Goal: Information Seeking & Learning: Find specific fact

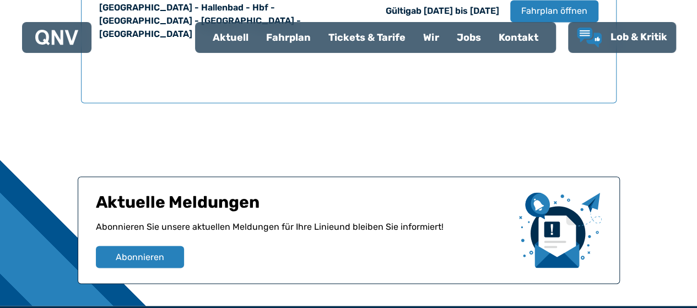
scroll to position [726, 0]
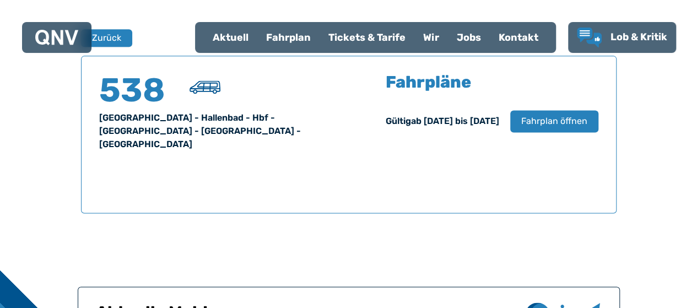
click at [284, 39] on div "Fahrplan" at bounding box center [288, 37] width 62 height 29
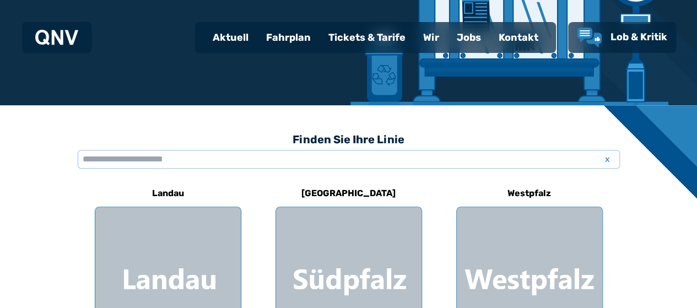
scroll to position [276, 0]
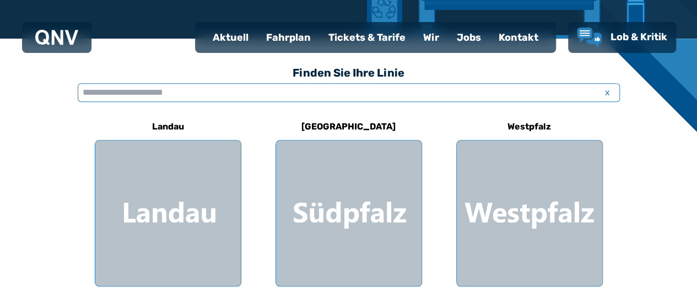
click at [139, 95] on input "text" at bounding box center [349, 92] width 542 height 19
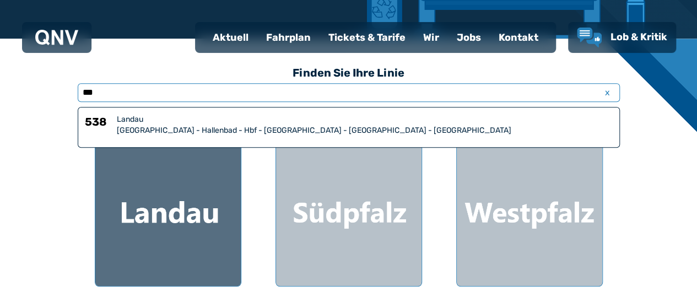
type input "***"
click at [164, 227] on div at bounding box center [168, 214] width 146 height 146
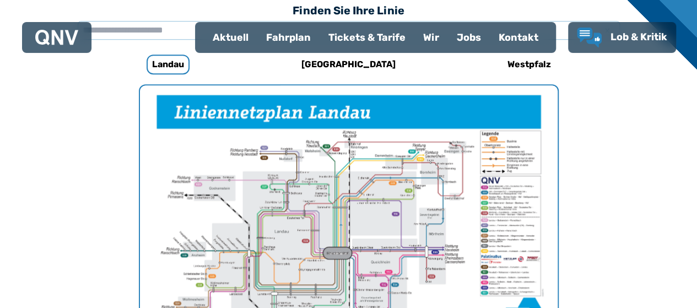
scroll to position [340, 0]
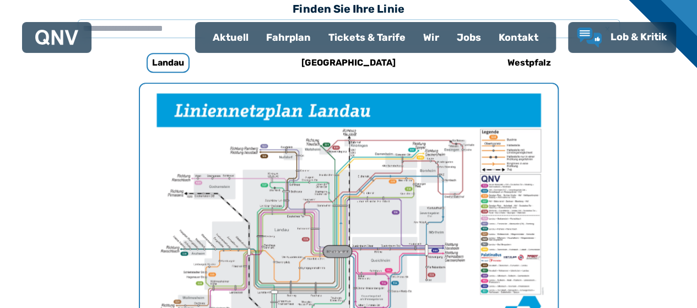
click at [291, 38] on div "Fahrplan" at bounding box center [288, 37] width 62 height 29
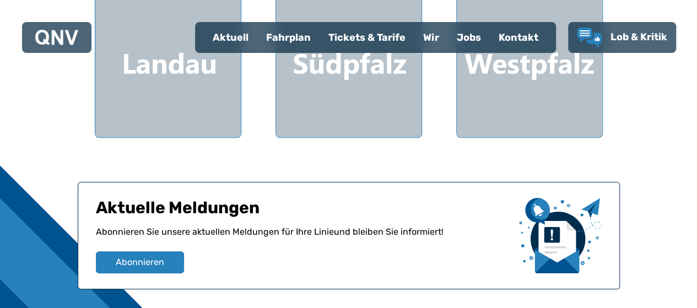
scroll to position [346, 0]
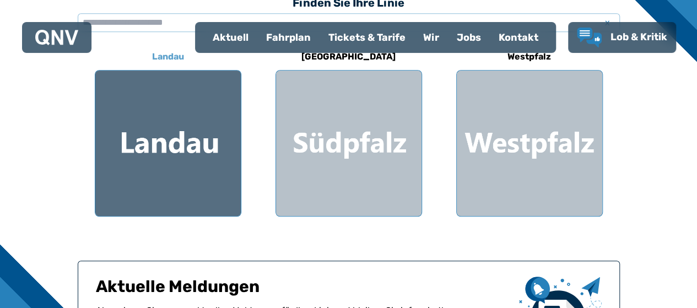
click at [158, 143] on div at bounding box center [168, 144] width 146 height 146
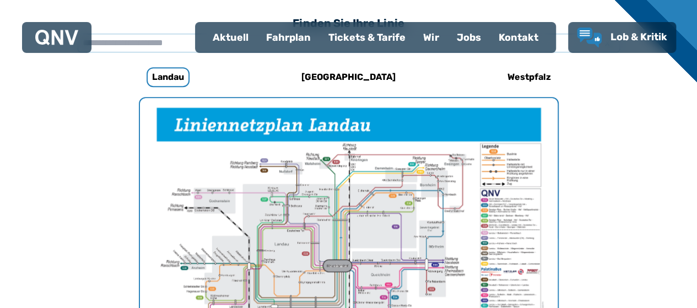
scroll to position [340, 0]
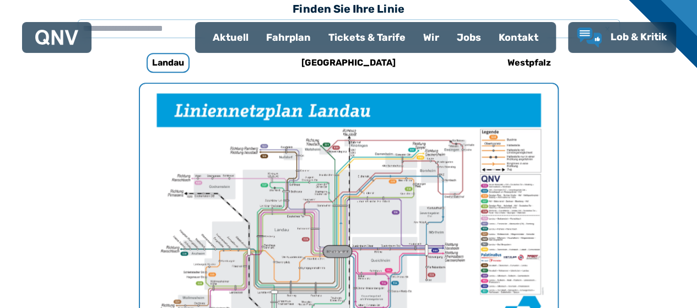
click at [233, 37] on div "Aktuell" at bounding box center [230, 37] width 53 height 29
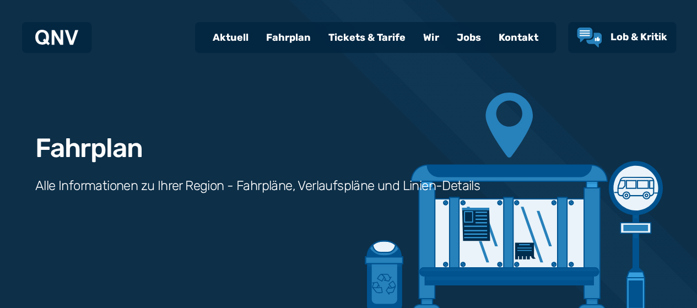
select select "*"
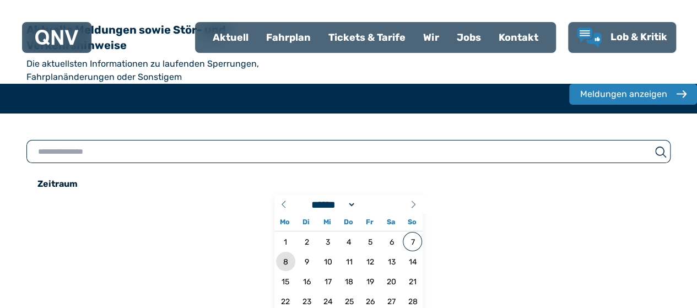
click at [276, 252] on span "8" at bounding box center [285, 261] width 19 height 19
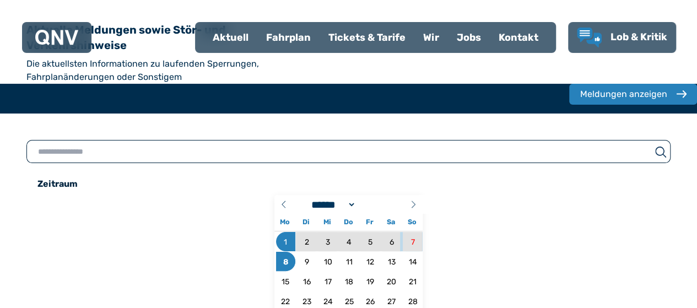
click at [289, 40] on div "Fahrplan" at bounding box center [288, 37] width 62 height 29
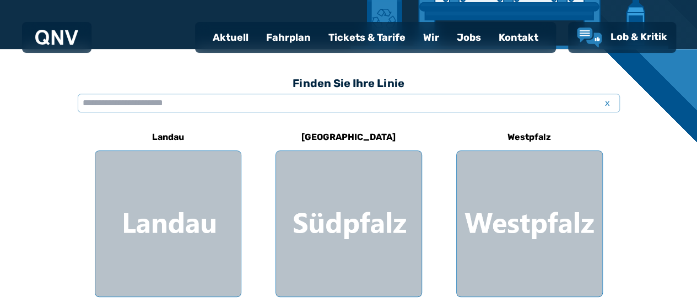
scroll to position [331, 0]
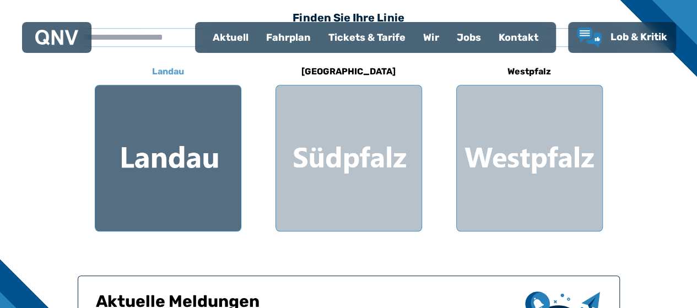
click at [165, 160] on div at bounding box center [168, 158] width 146 height 146
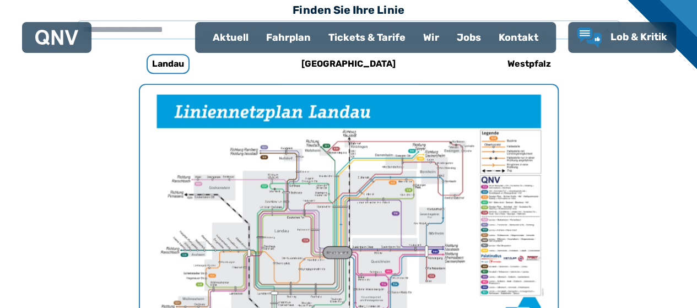
scroll to position [340, 0]
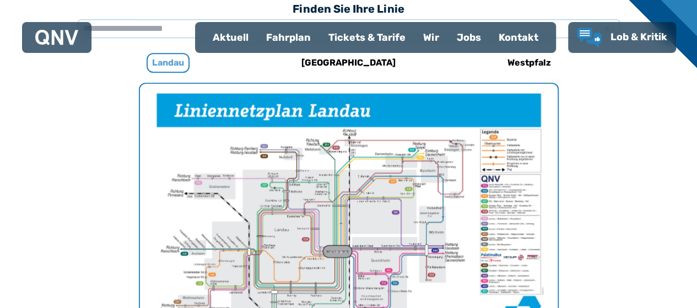
click at [168, 58] on h6 "Landau" at bounding box center [168, 63] width 43 height 20
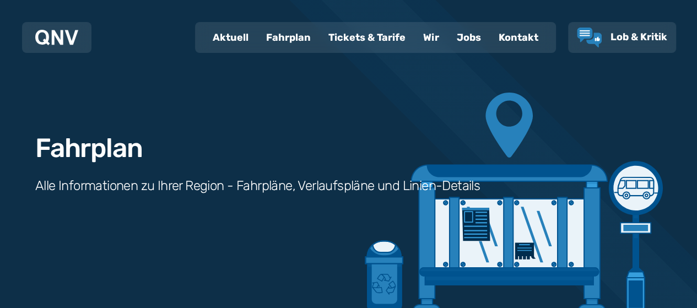
click at [295, 37] on div "Fahrplan" at bounding box center [288, 37] width 62 height 29
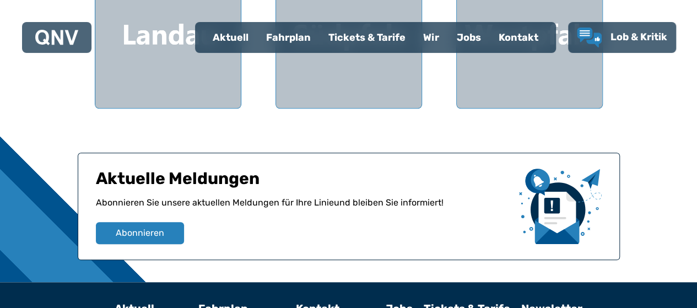
scroll to position [331, 0]
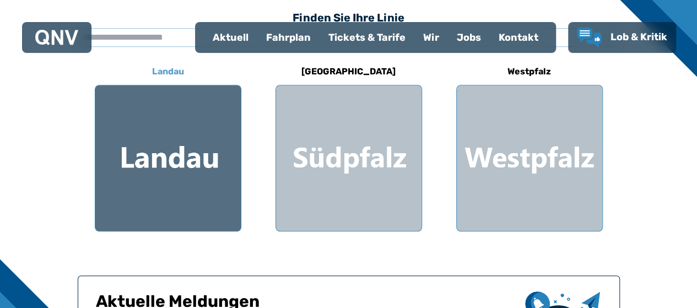
click at [170, 132] on div at bounding box center [168, 158] width 146 height 146
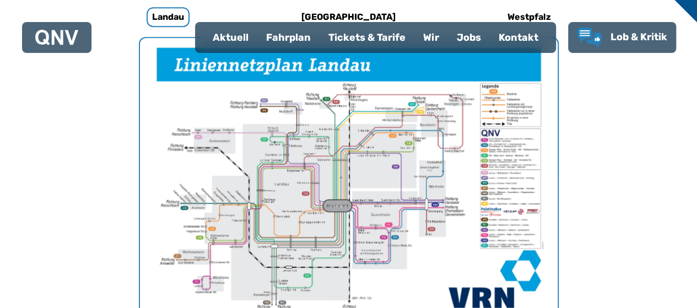
scroll to position [450, 0]
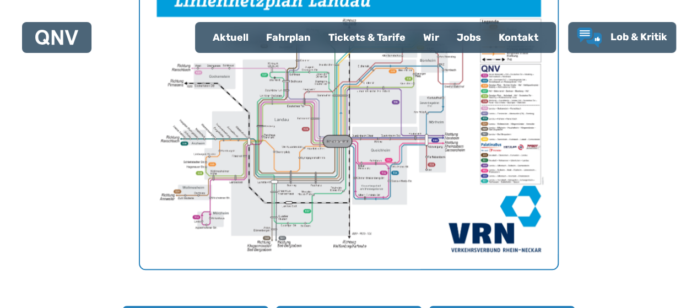
click at [233, 38] on div "Aktuell" at bounding box center [230, 37] width 53 height 29
select select "*"
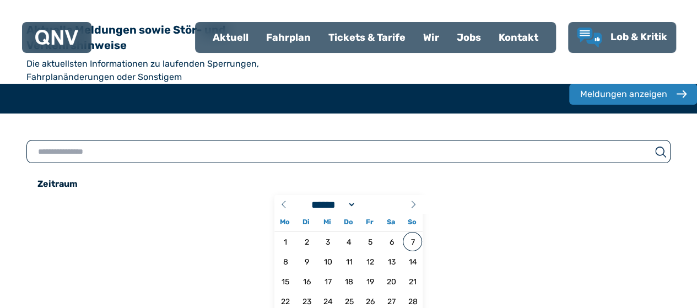
click at [288, 36] on div "Fahrplan" at bounding box center [288, 37] width 62 height 29
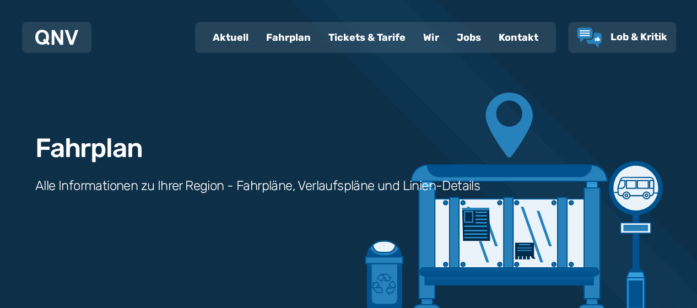
click at [356, 36] on div "Tickets & Tarife" at bounding box center [367, 37] width 95 height 29
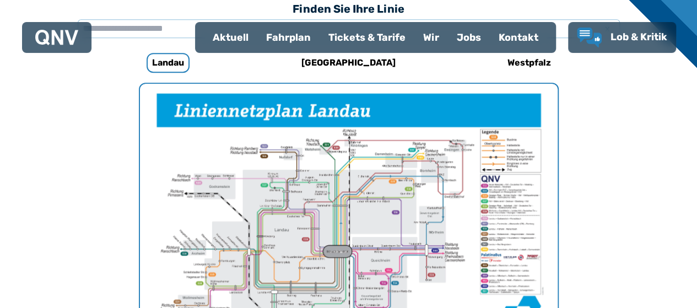
click at [282, 36] on div "Fahrplan" at bounding box center [288, 37] width 62 height 29
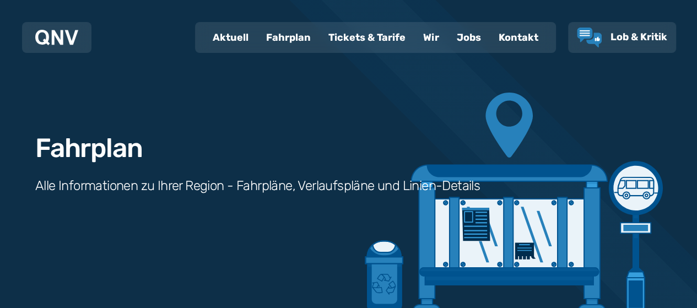
click at [99, 191] on h3 "Alle Informationen zu Ihrer Region - Fahrpläne, Verlaufspläne und Linien-Details" at bounding box center [257, 186] width 445 height 18
click at [222, 190] on h3 "Alle Informationen zu Ihrer Region - Fahrpläne, Verlaufspläne und Linien-Details" at bounding box center [257, 186] width 445 height 18
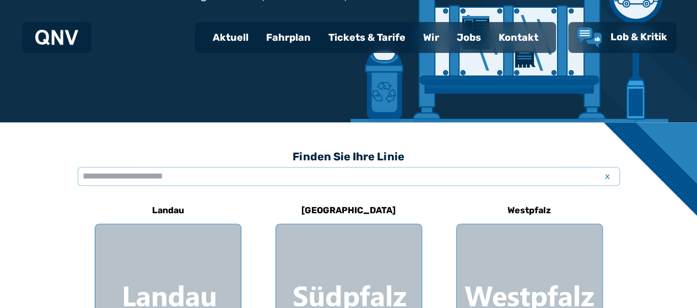
scroll to position [220, 0]
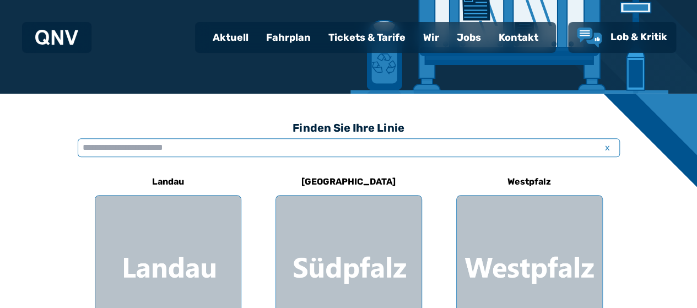
click at [86, 148] on input "text" at bounding box center [349, 147] width 542 height 19
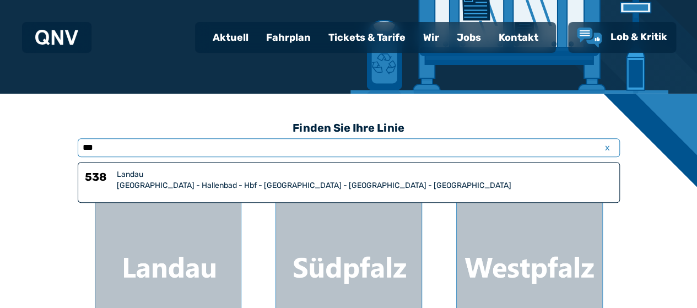
type input "***"
click at [103, 182] on h6 "538" at bounding box center [99, 180] width 28 height 22
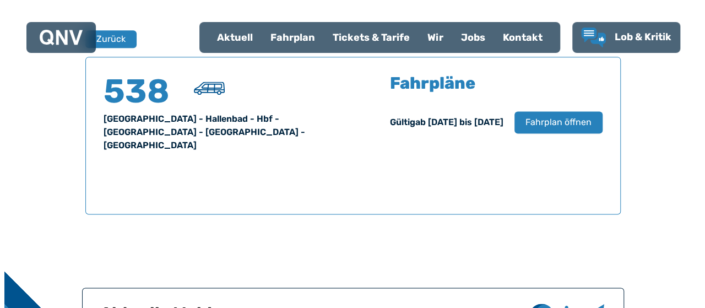
scroll to position [726, 0]
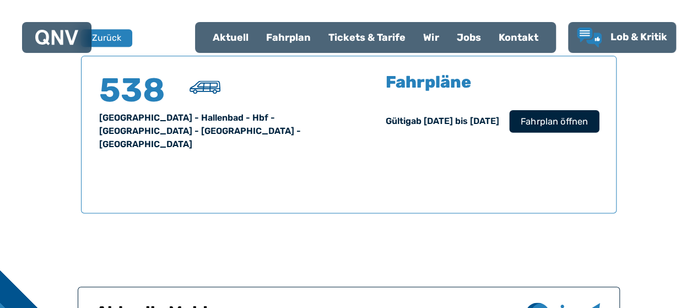
click at [561, 123] on span "Fahrplan öffnen" at bounding box center [553, 121] width 67 height 13
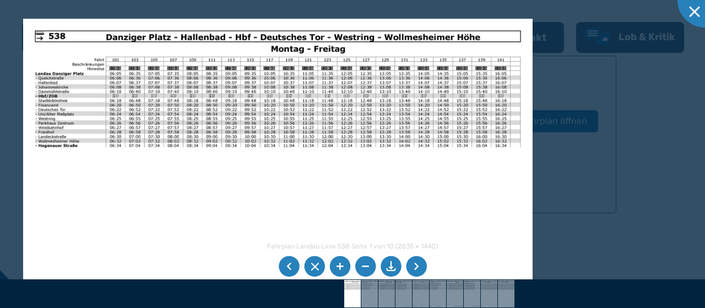
click at [290, 268] on li at bounding box center [289, 266] width 21 height 21
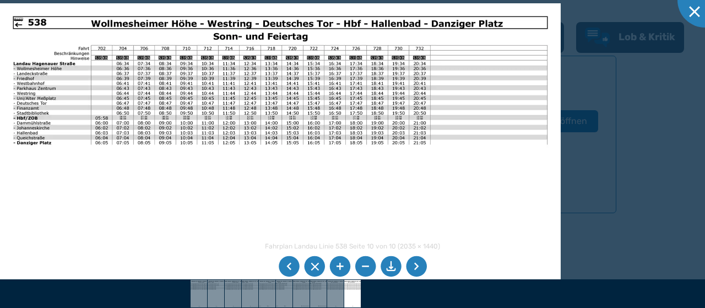
click at [289, 267] on li at bounding box center [289, 266] width 21 height 21
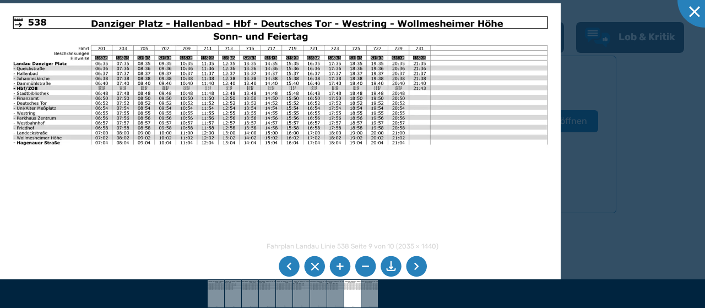
click at [288, 266] on li at bounding box center [289, 266] width 21 height 21
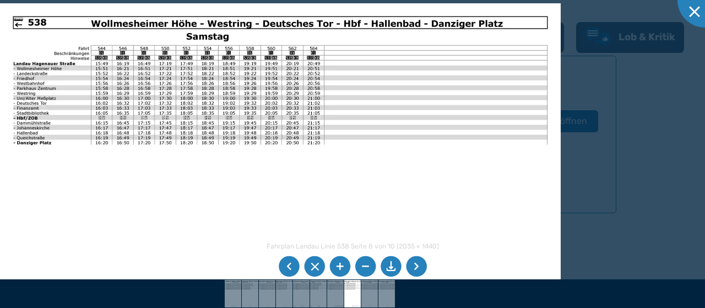
click at [289, 268] on li at bounding box center [289, 266] width 21 height 21
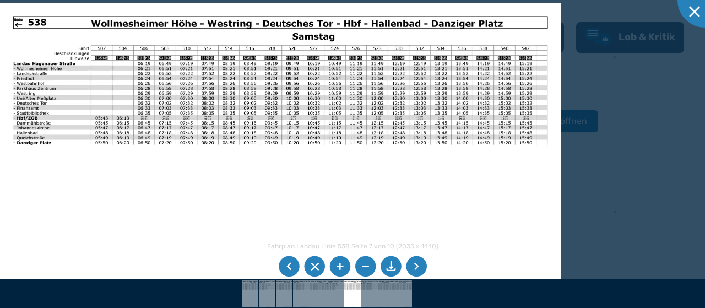
click at [288, 269] on li at bounding box center [289, 266] width 21 height 21
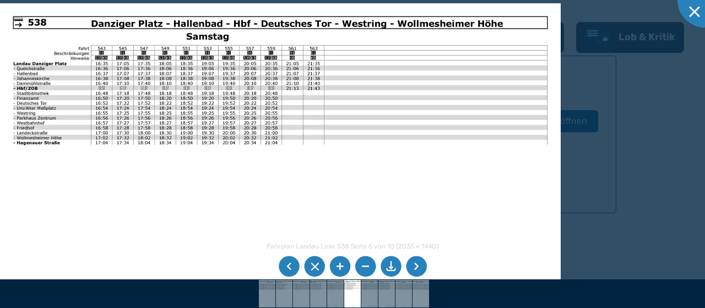
click at [365, 270] on li at bounding box center [365, 266] width 21 height 21
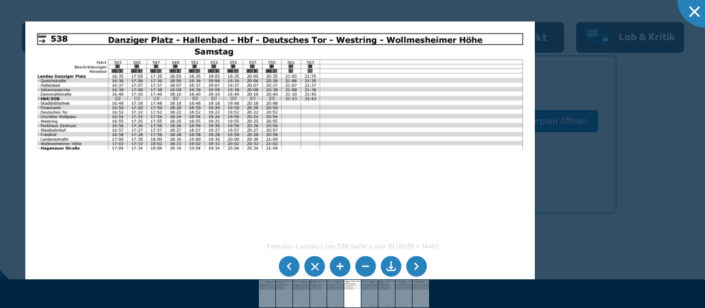
click at [414, 269] on li at bounding box center [416, 266] width 21 height 21
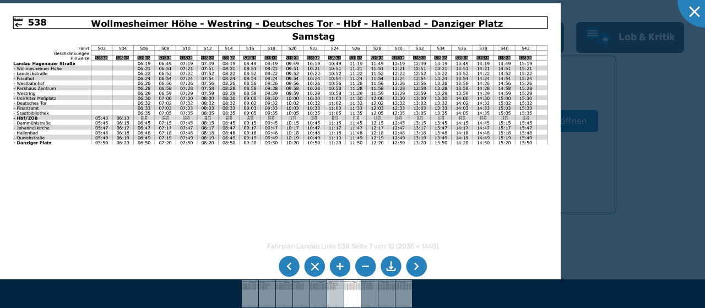
click at [328, 290] on img at bounding box center [335, 294] width 39 height 28
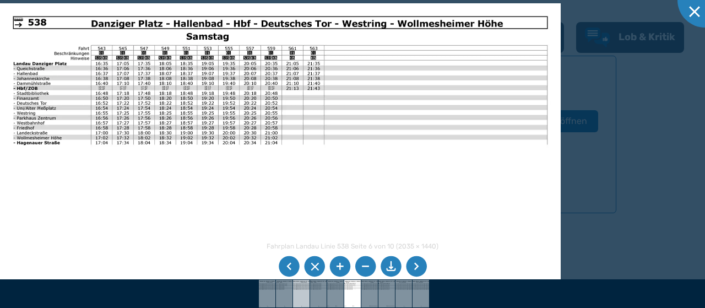
click at [300, 288] on img at bounding box center [301, 294] width 39 height 28
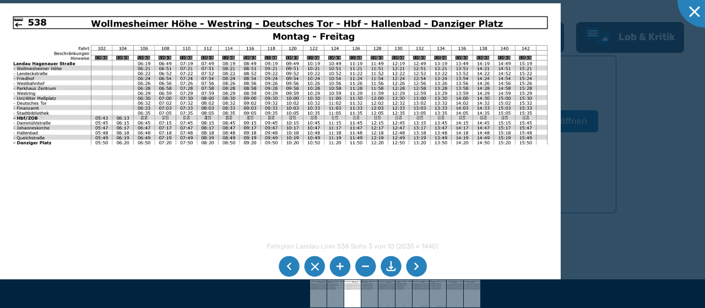
click at [339, 267] on li at bounding box center [340, 266] width 21 height 21
